Goal: Find specific page/section: Find specific page/section

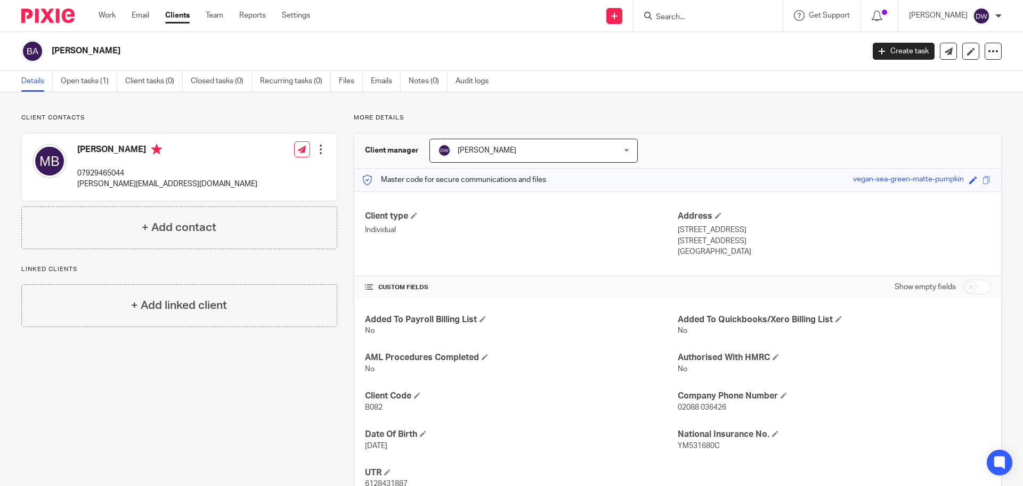
click at [681, 20] on input "Search" at bounding box center [703, 18] width 96 height 10
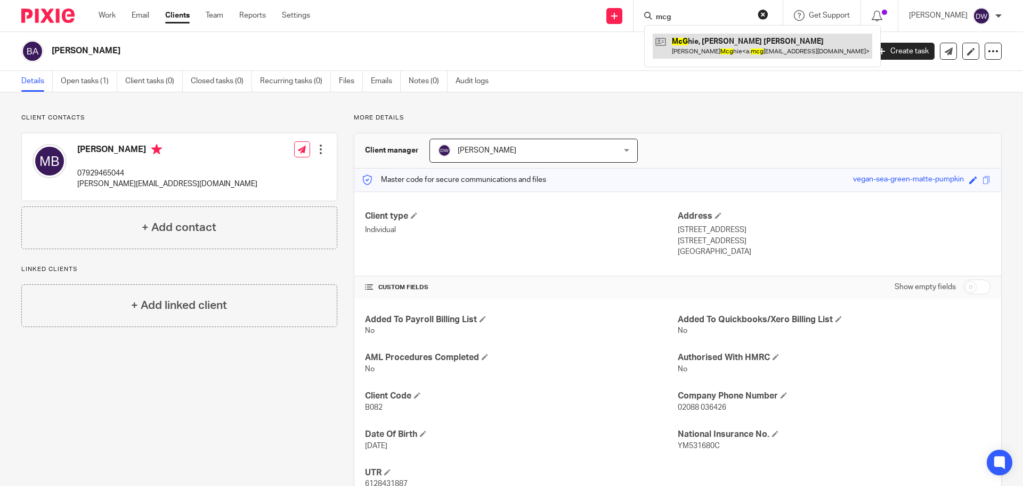
type input "mcg"
click at [704, 53] on link at bounding box center [763, 46] width 220 height 25
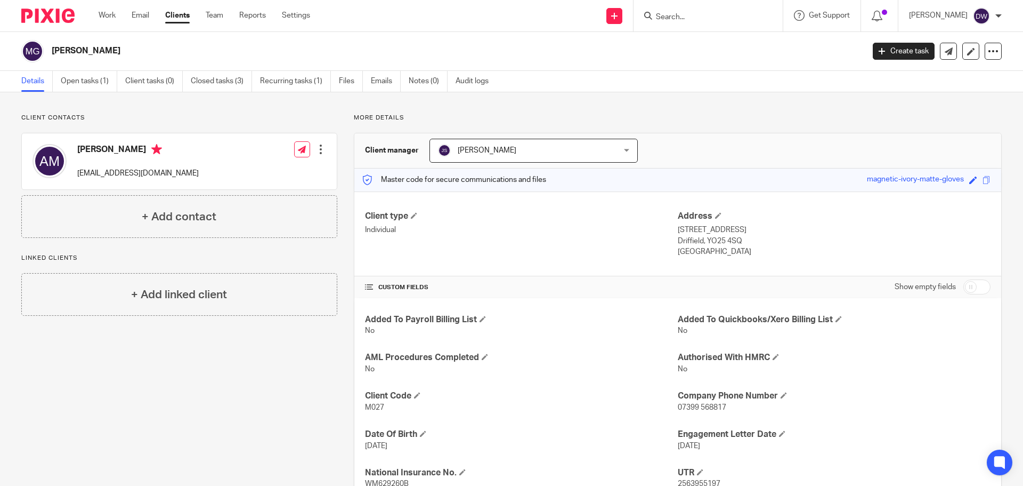
click at [147, 176] on p "[EMAIL_ADDRESS][DOMAIN_NAME]" at bounding box center [138, 173] width 122 height 11
click at [637, 275] on div "Client type Individual Address [STREET_ADDRESS] Driffield, YO25 4SQ [GEOGRAPHIC…" at bounding box center [677, 233] width 647 height 85
